Goal: Find specific page/section: Find specific page/section

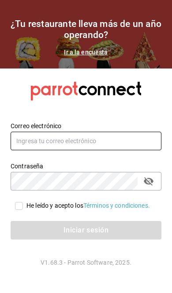
click at [127, 150] on input "text" at bounding box center [86, 141] width 151 height 19
type input "pickup.apagados@gmail.com"
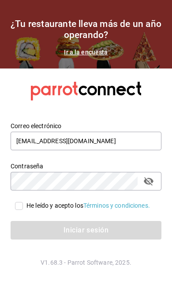
click at [19, 210] on input "He leído y acepto los Términos y condiciones." at bounding box center [19, 206] width 8 height 8
checkbox input "true"
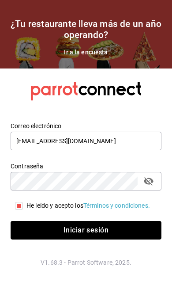
click at [98, 239] on button "Iniciar sesión" at bounding box center [86, 230] width 151 height 19
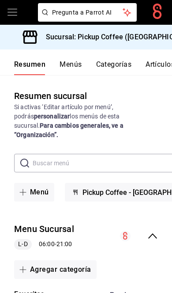
click at [154, 38] on h3 "Sucursal: Pickup Coffee ([GEOGRAPHIC_DATA])" at bounding box center [119, 37] width 161 height 11
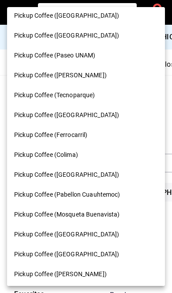
scroll to position [374, 0]
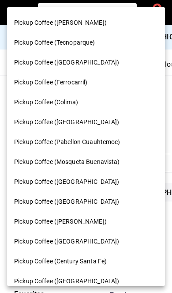
click at [101, 117] on div "Pickup Coffee ([GEOGRAPHIC_DATA])" at bounding box center [86, 121] width 144 height 9
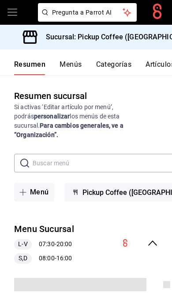
click at [93, 66] on div "Resumen Menús Categorías Artículos Grupos modificadores Publicar" at bounding box center [93, 67] width 158 height 15
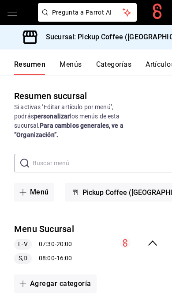
click at [152, 226] on div "Menu Sucursal L-V 07:30 - 20:00 S,D 08:00 - 16:00" at bounding box center [86, 242] width 172 height 55
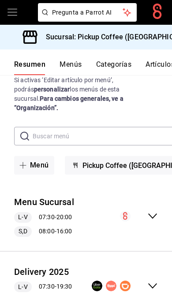
scroll to position [26, 0]
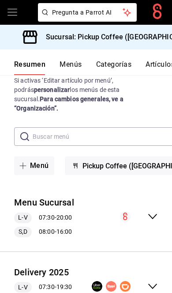
click at [152, 281] on icon "collapse-menu-row" at bounding box center [152, 286] width 11 height 11
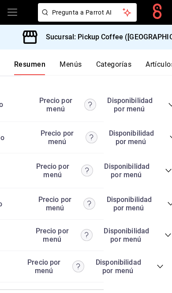
scroll to position [0, 80]
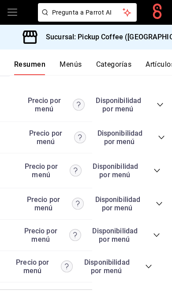
click at [151, 270] on span "collapse-category-row" at bounding box center [148, 266] width 7 height 7
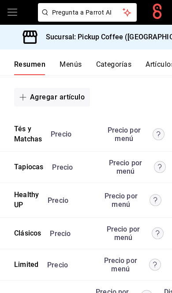
scroll to position [2406, 0]
